Goal: Find specific page/section: Find specific page/section

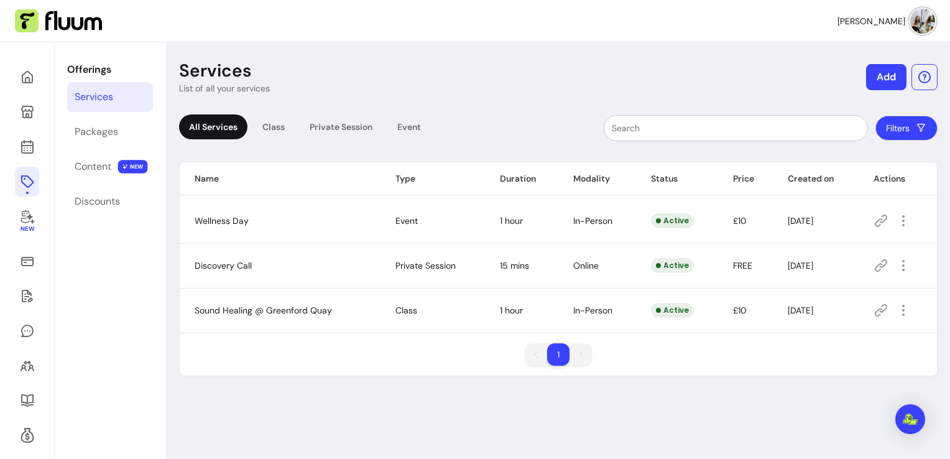
scroll to position [42, 0]
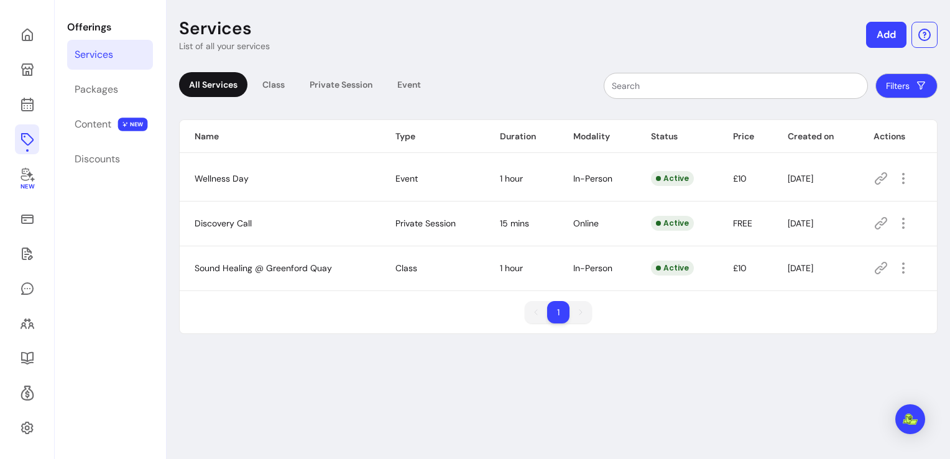
click at [894, 279] on td at bounding box center [898, 268] width 78 height 45
click at [901, 262] on icon "button" at bounding box center [903, 268] width 14 height 14
click at [641, 322] on div "1 1" at bounding box center [558, 317] width 757 height 32
click at [338, 394] on div "Services List of all your services Add All Services Class Private Session Event…" at bounding box center [559, 231] width 784 height 463
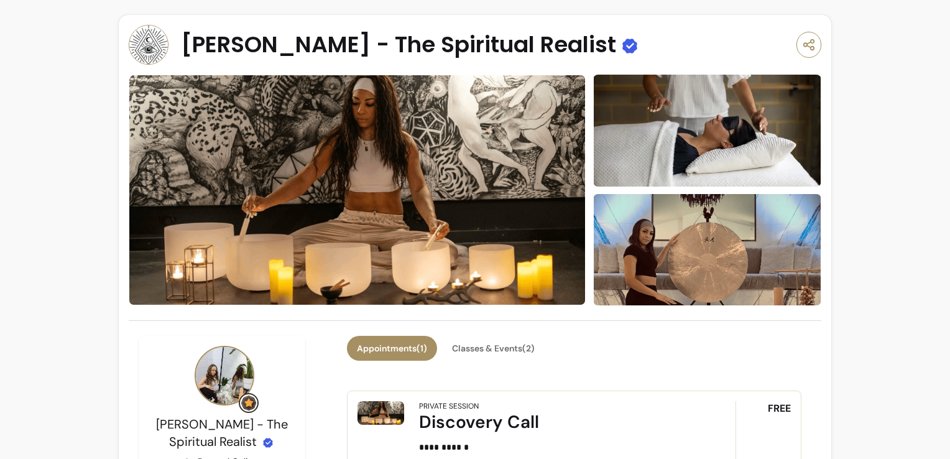
click at [393, 121] on img at bounding box center [357, 190] width 457 height 231
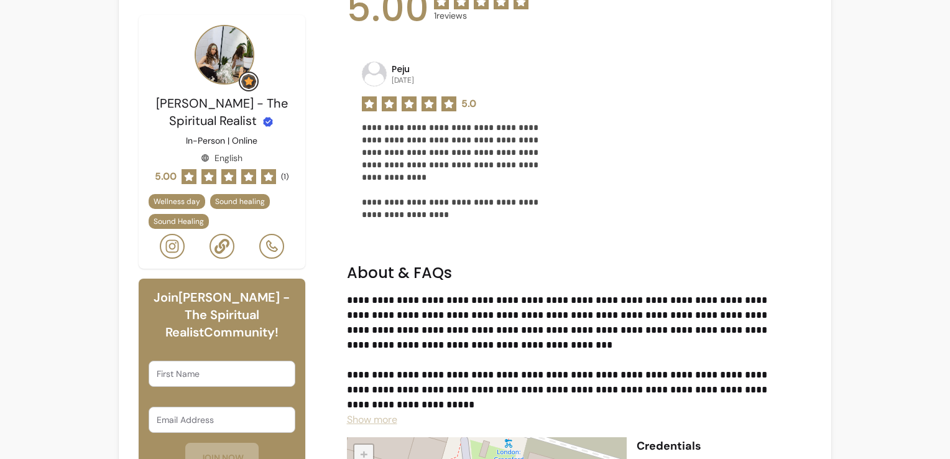
scroll to position [583, 0]
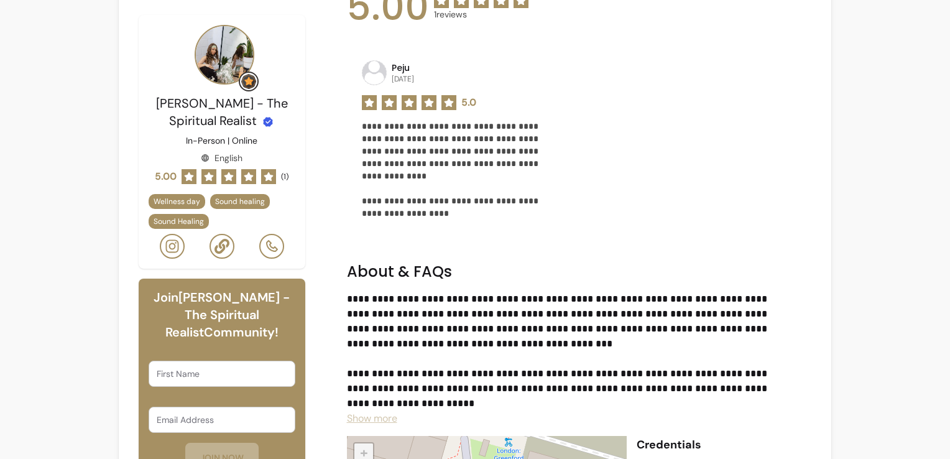
click at [754, 250] on div "**********" at bounding box center [574, 273] width 475 height 1041
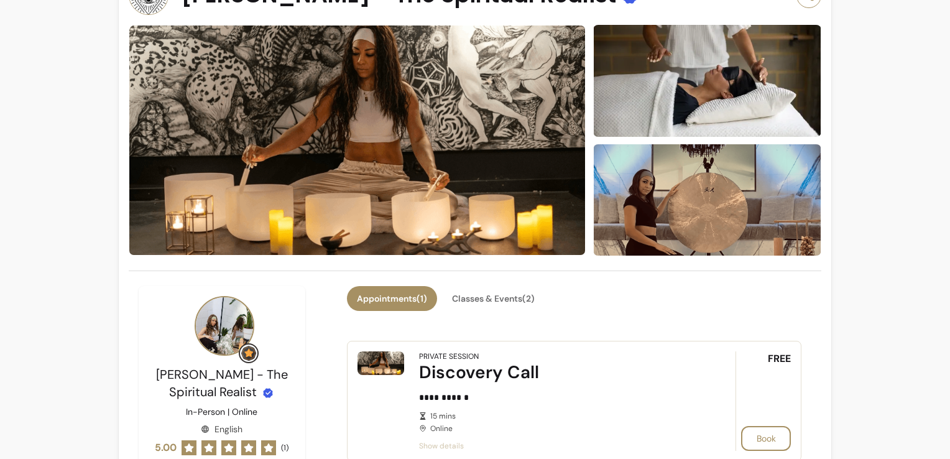
scroll to position [14, 0]
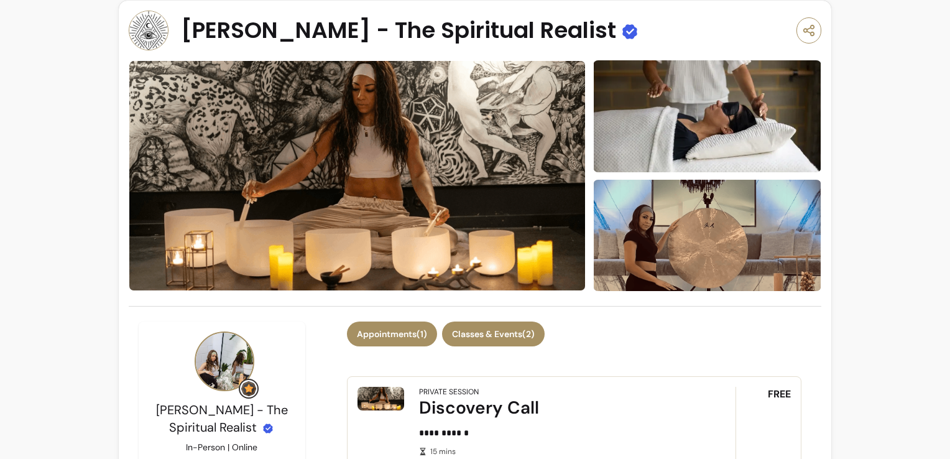
click at [490, 332] on button "Classes & Events ( 2 )" at bounding box center [493, 334] width 103 height 25
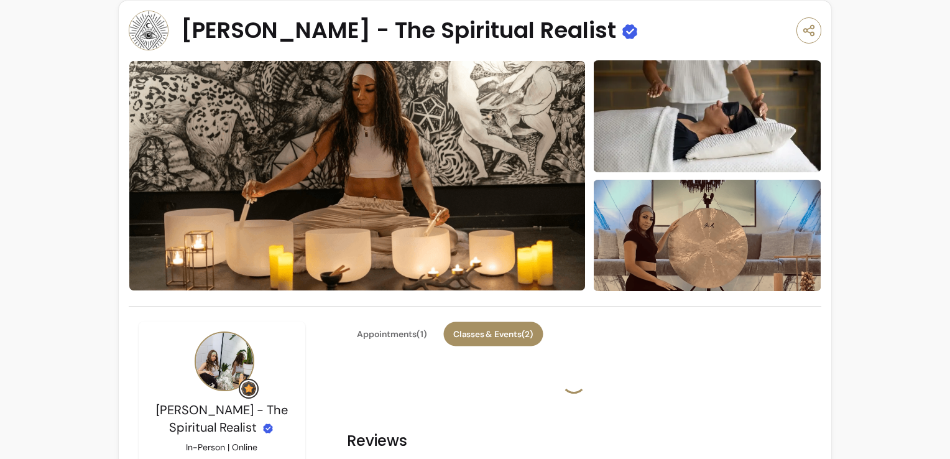
click at [490, 332] on button "Classes & Events ( 2 )" at bounding box center [493, 334] width 100 height 24
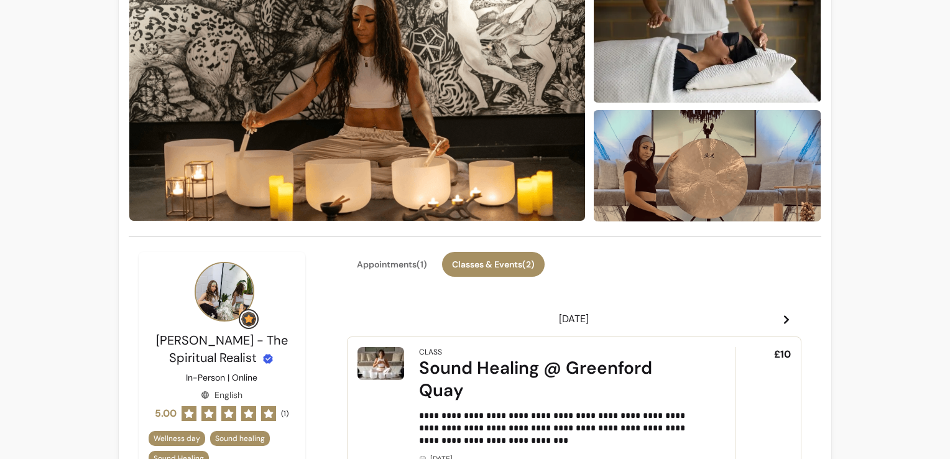
scroll to position [0, 0]
